Goal: Book appointment/travel/reservation

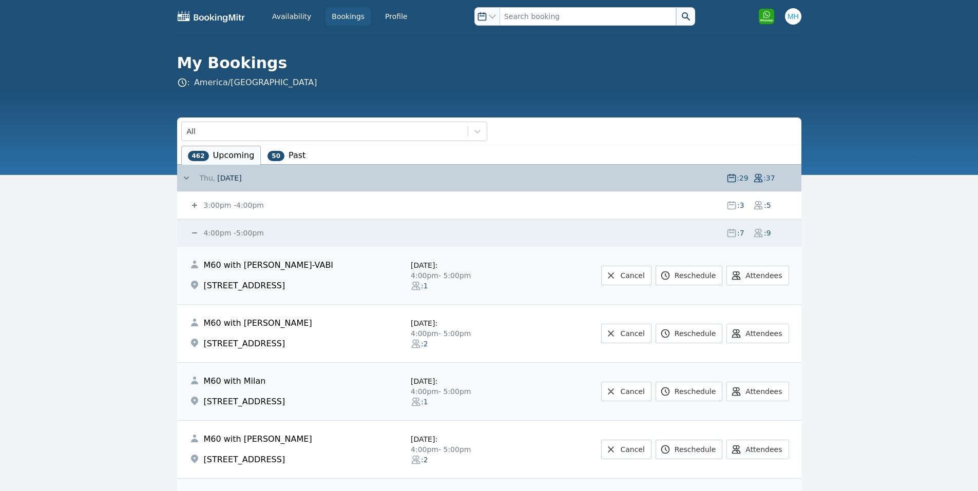
click at [195, 233] on icon at bounding box center [194, 233] width 5 height 1
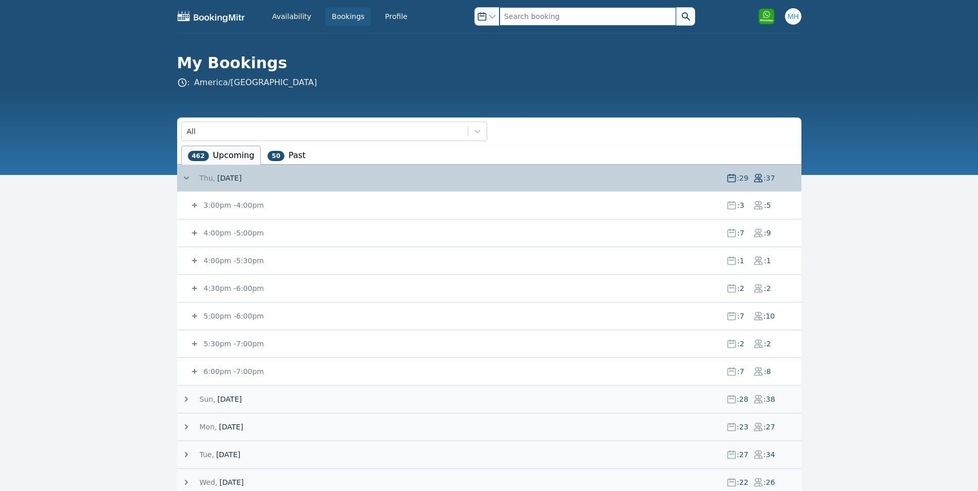
click at [565, 22] on input "text" at bounding box center [587, 16] width 177 height 18
type input "[PERSON_NAME]"
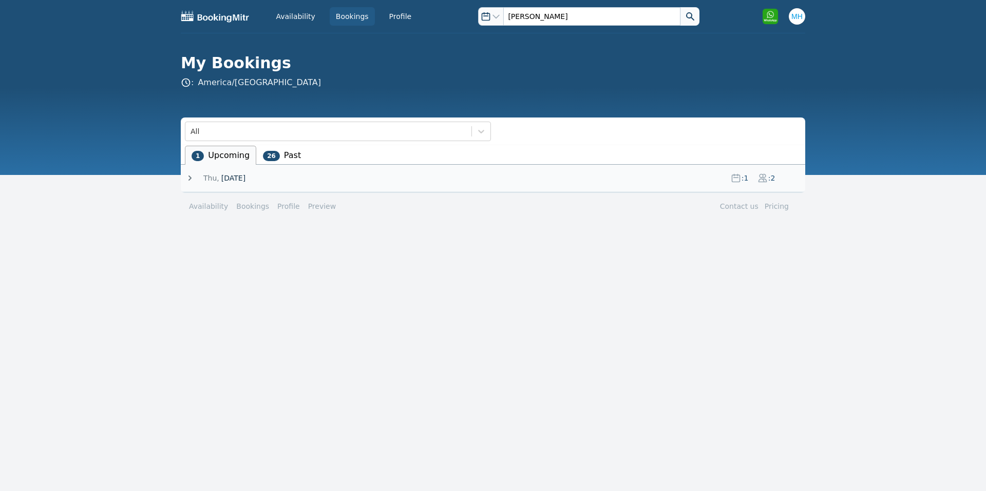
click at [693, 16] on button at bounding box center [689, 16] width 19 height 18
click at [219, 178] on span at bounding box center [220, 178] width 2 height 10
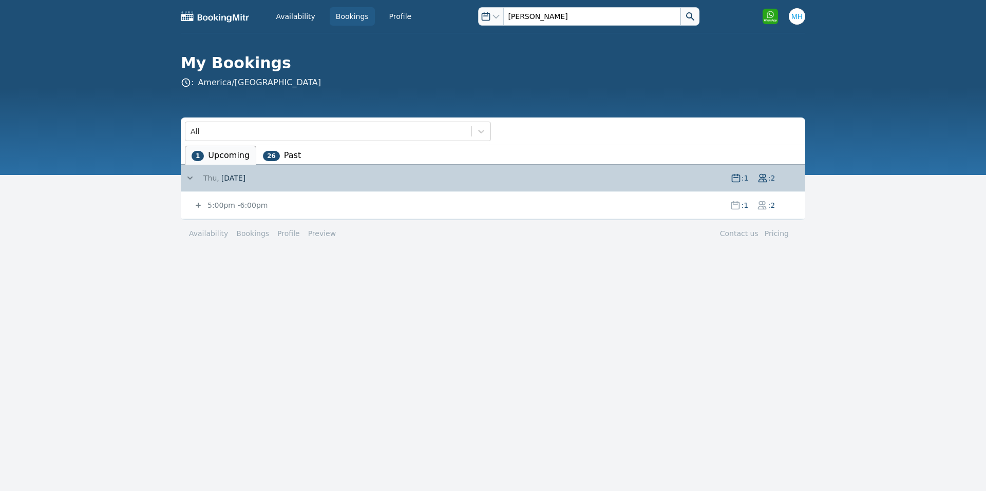
click at [219, 201] on span "5:00pm" at bounding box center [221, 205] width 28 height 8
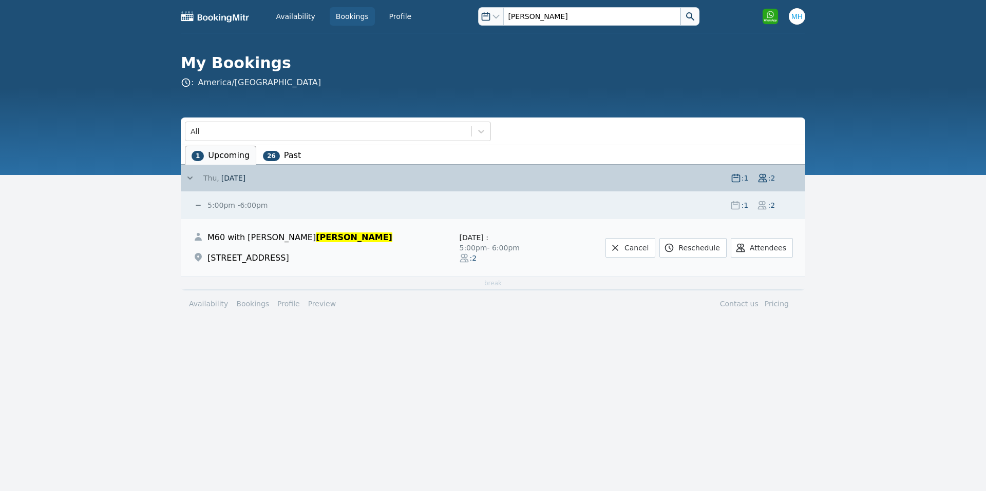
click at [254, 205] on small "5:00pm - 6:00pm" at bounding box center [236, 205] width 62 height 8
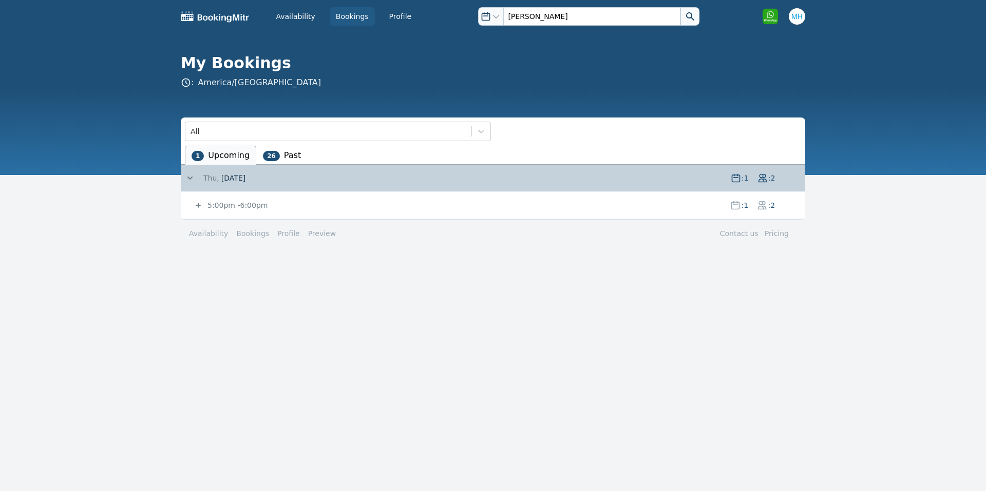
click at [254, 205] on small "5:00pm - 6:00pm" at bounding box center [236, 205] width 62 height 8
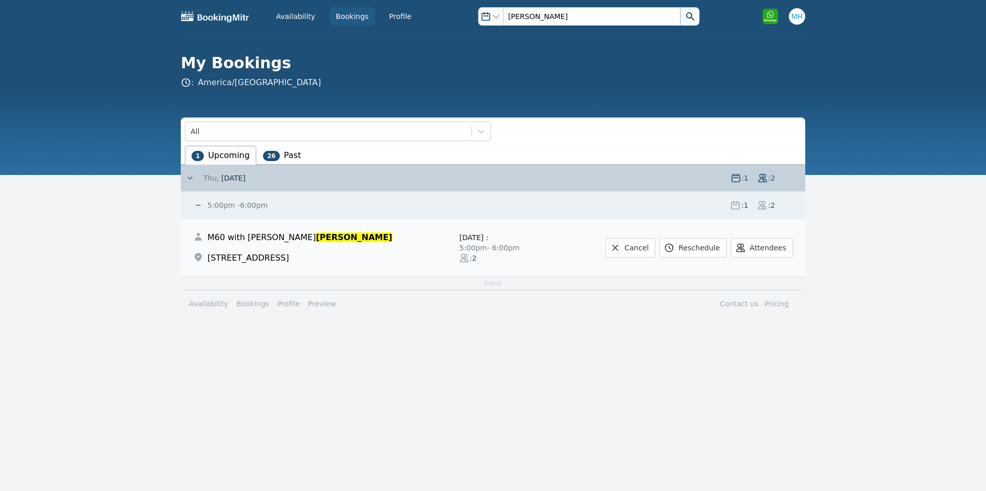
click at [254, 205] on small "5:00pm - 6:00pm" at bounding box center [236, 205] width 62 height 8
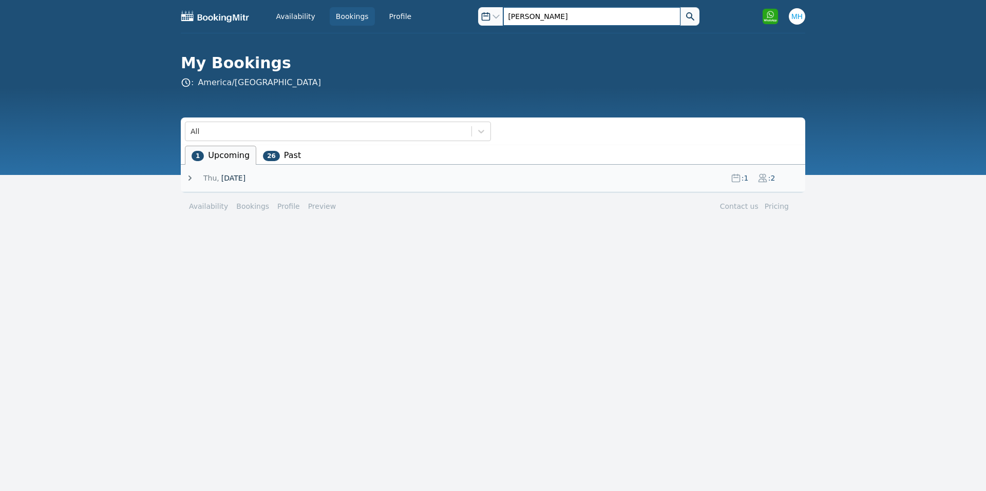
drag, startPoint x: 0, startPoint y: 0, endPoint x: 480, endPoint y: 15, distance: 480.2
click at [480, 15] on div "Open options perez" at bounding box center [588, 16] width 221 height 18
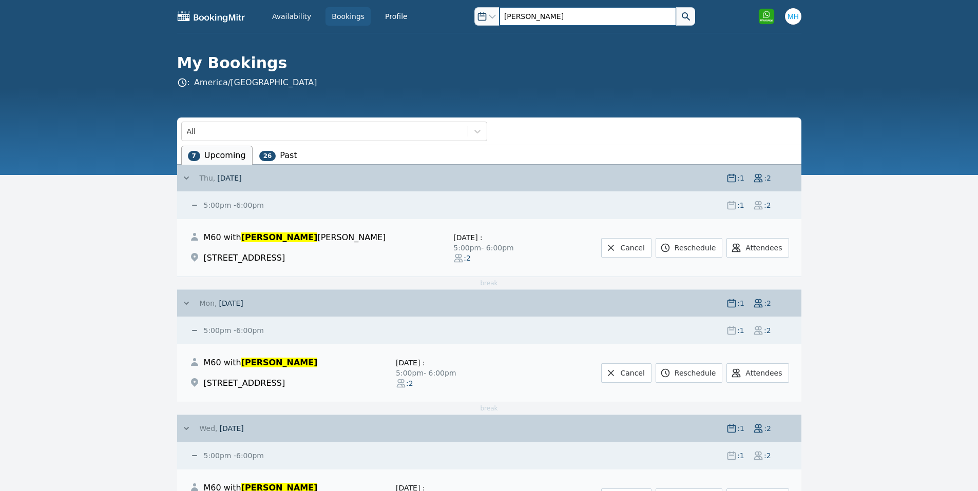
type input "alvin"
click at [214, 202] on span "5:00pm" at bounding box center [218, 205] width 28 height 8
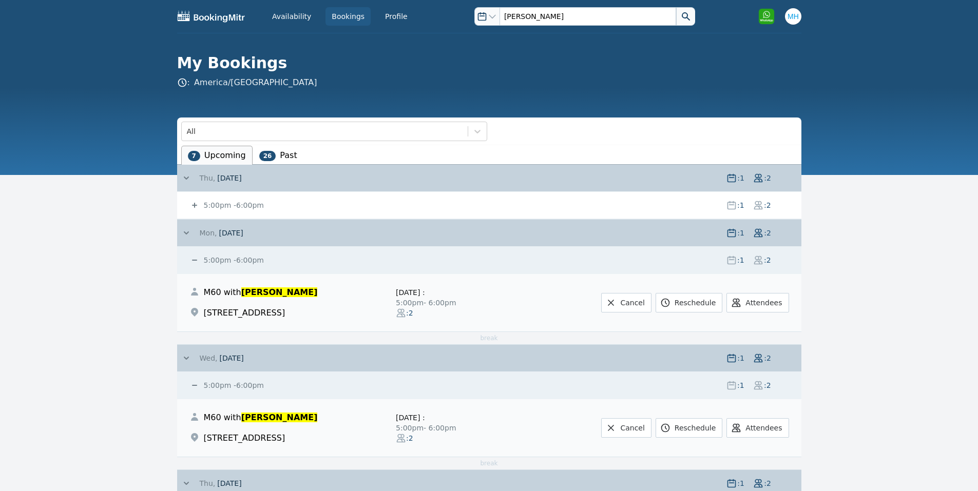
click at [219, 229] on span "[DATE]" at bounding box center [231, 233] width 24 height 8
